Goal: Transaction & Acquisition: Obtain resource

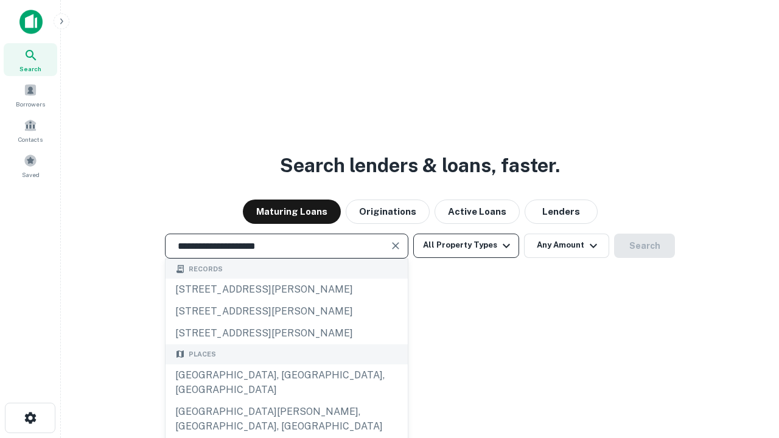
click at [286, 401] on div "[GEOGRAPHIC_DATA], [GEOGRAPHIC_DATA], [GEOGRAPHIC_DATA]" at bounding box center [287, 383] width 242 height 37
click at [466, 245] on button "All Property Types" at bounding box center [466, 246] width 106 height 24
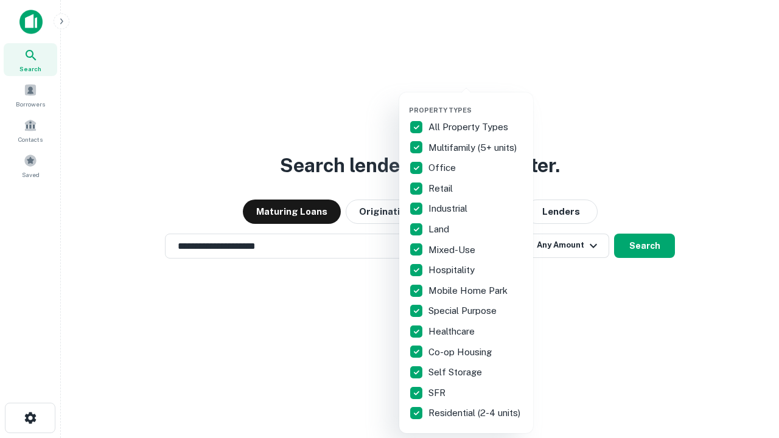
type input "**********"
click at [476, 102] on button "button" at bounding box center [476, 102] width 134 height 1
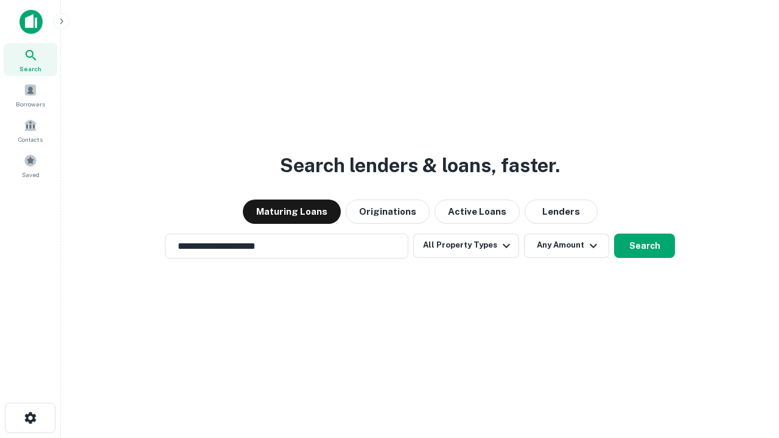
scroll to position [19, 0]
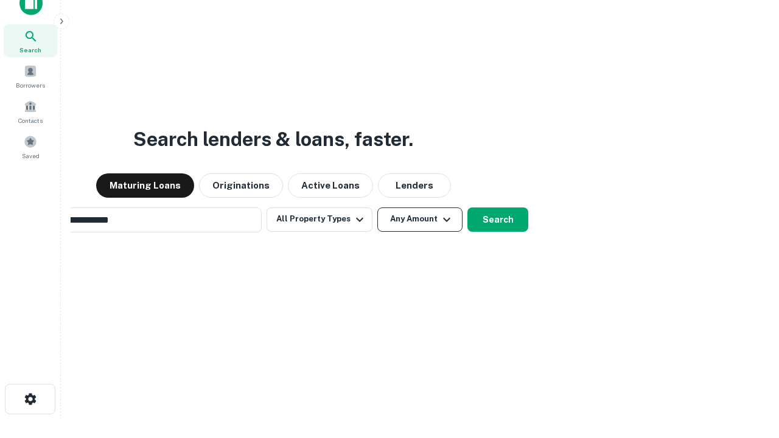
click at [378, 208] on button "Any Amount" at bounding box center [420, 220] width 85 height 24
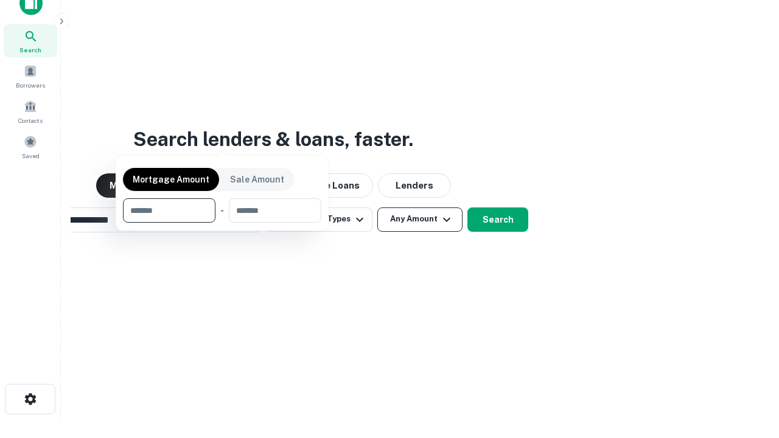
scroll to position [19, 0]
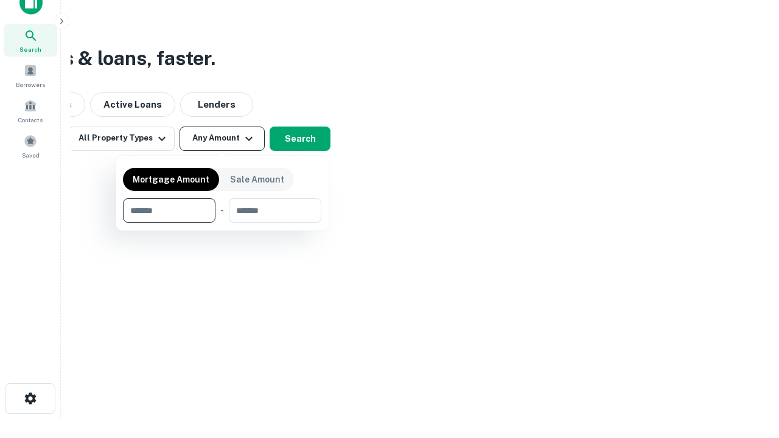
type input "*******"
click at [222, 223] on button "button" at bounding box center [222, 223] width 198 height 1
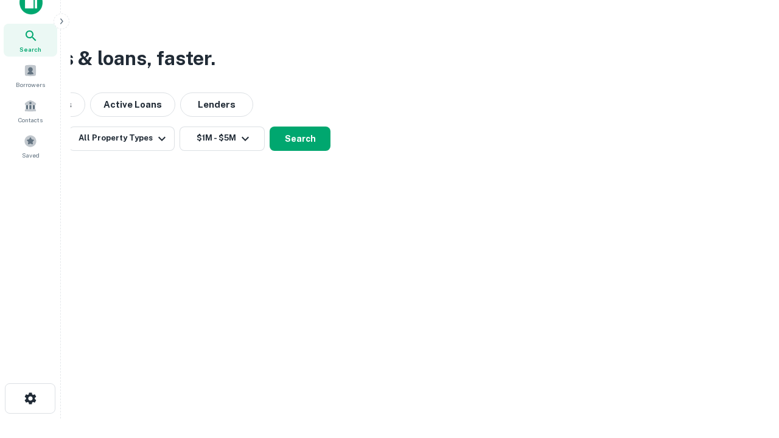
scroll to position [7, 225]
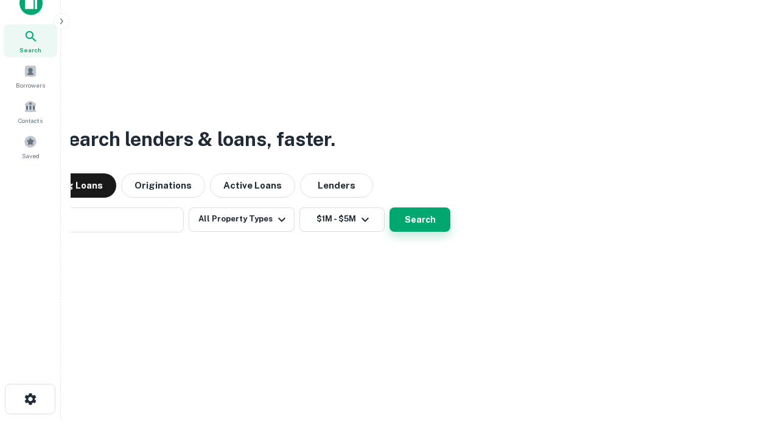
click at [390, 208] on button "Search" at bounding box center [420, 220] width 61 height 24
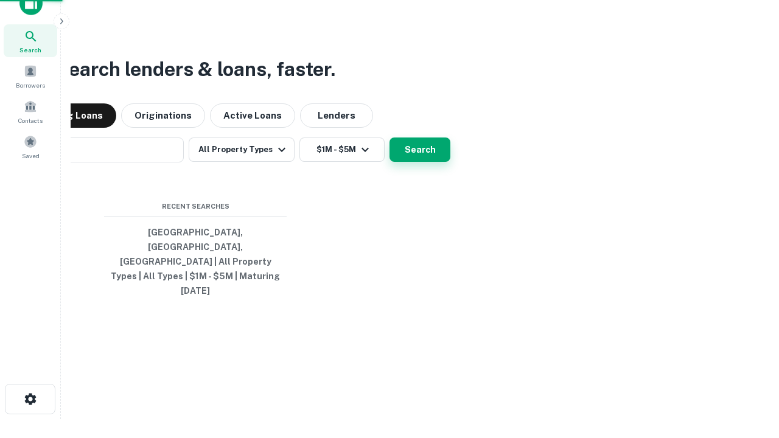
scroll to position [32, 345]
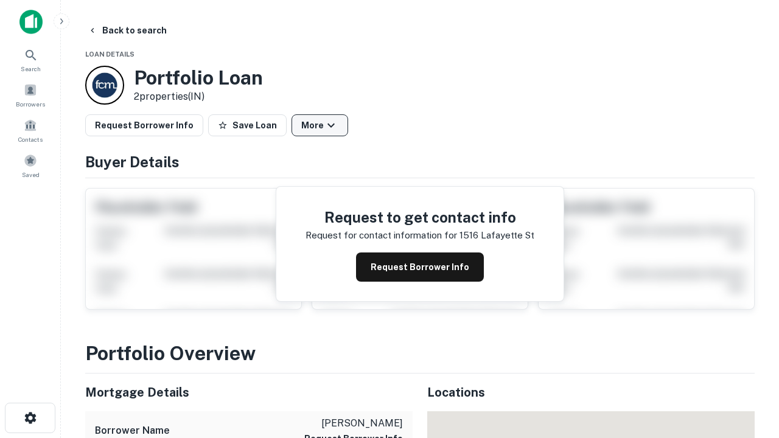
click at [320, 125] on button "More" at bounding box center [320, 125] width 57 height 22
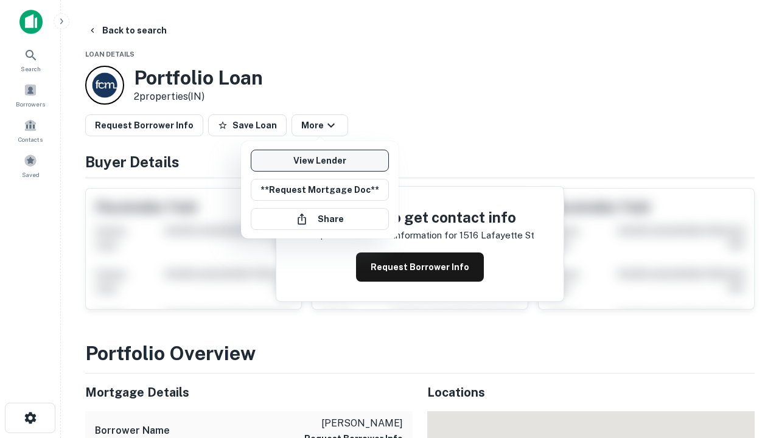
click at [320, 161] on link "View Lender" at bounding box center [320, 161] width 138 height 22
